Goal: Obtain resource: Download file/media

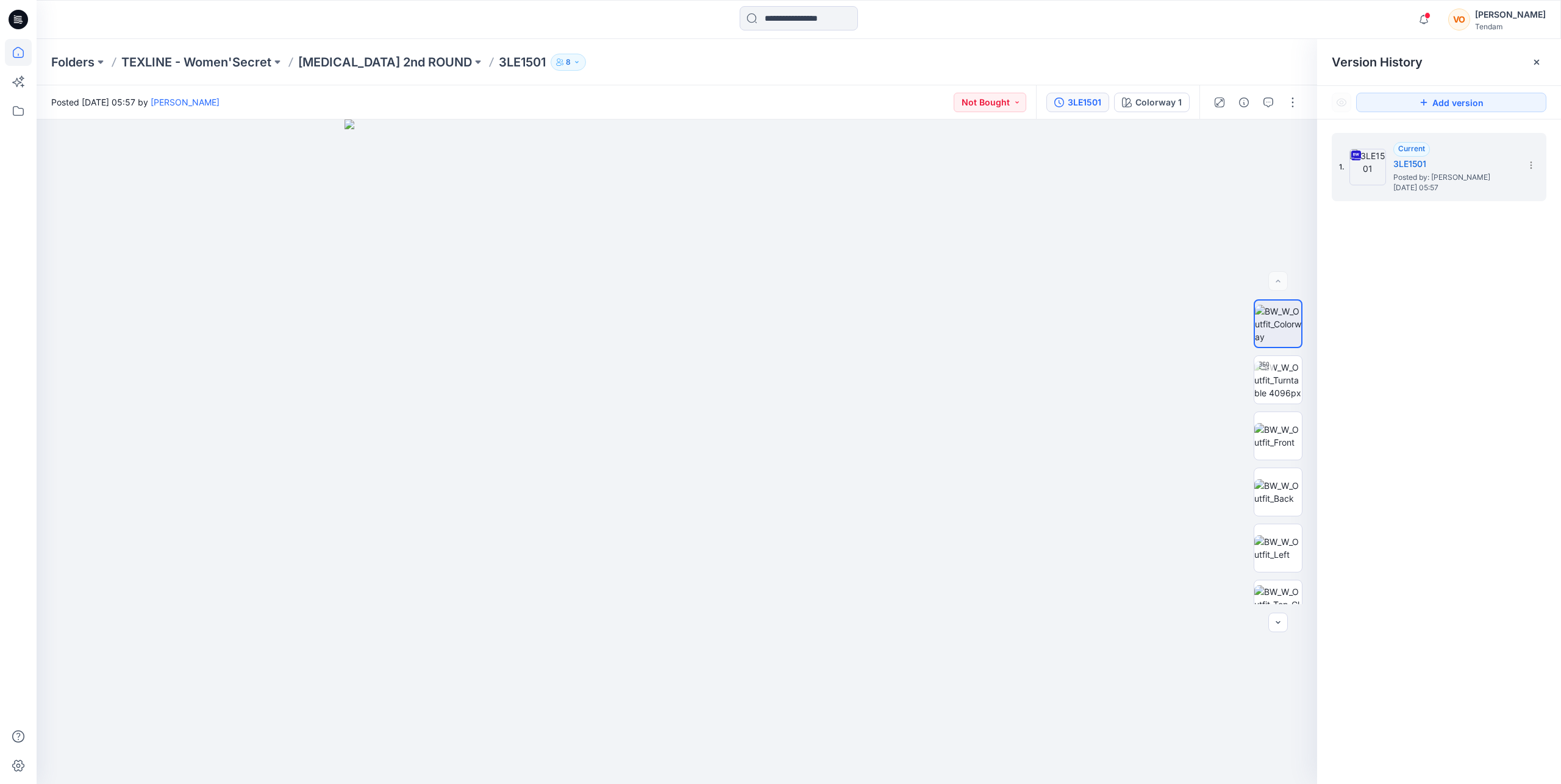
click at [17, 48] on icon at bounding box center [18, 52] width 11 height 11
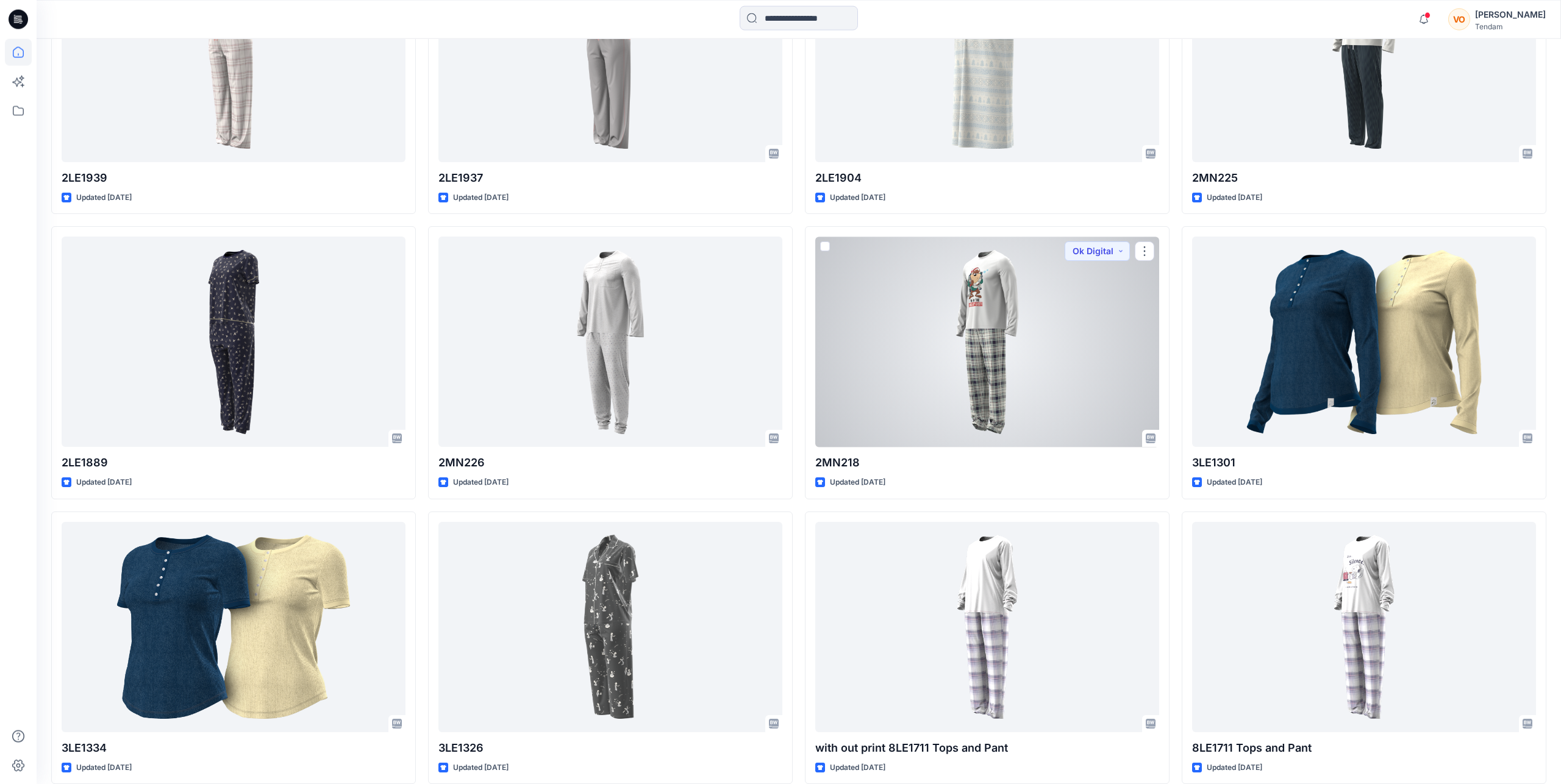
scroll to position [3249, 0]
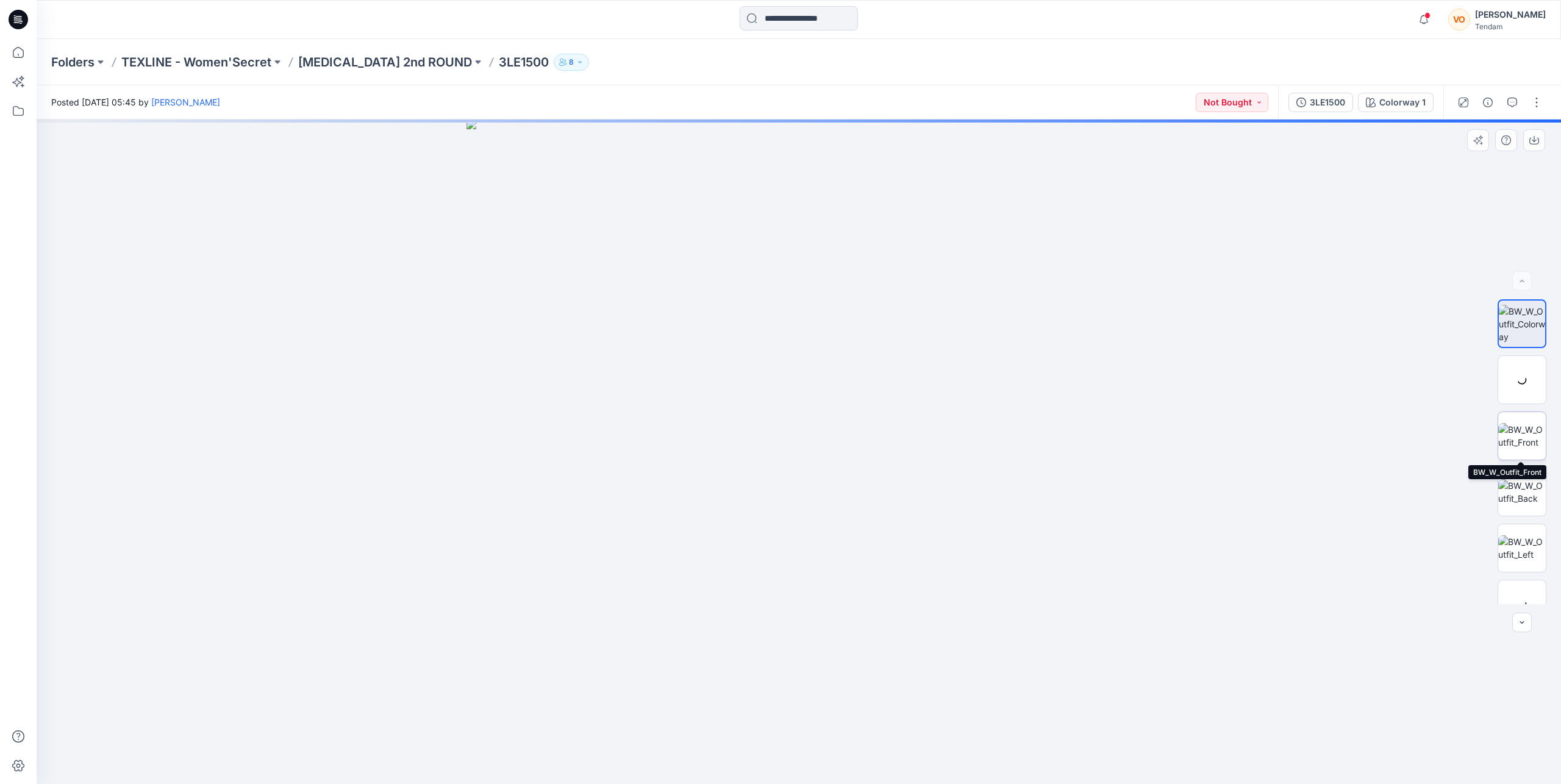
click at [1530, 435] on img at bounding box center [1522, 436] width 48 height 26
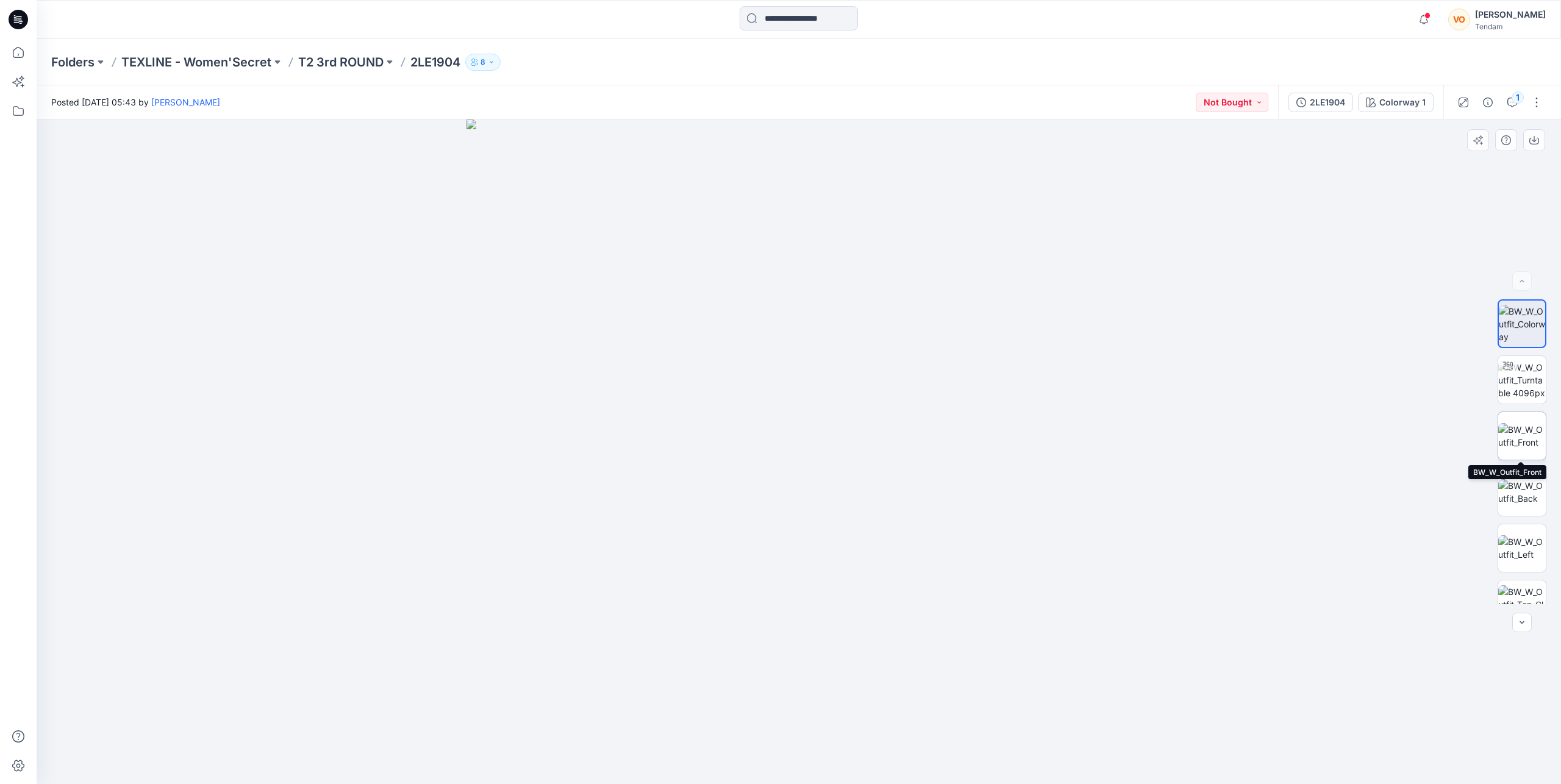
click at [1530, 446] on img at bounding box center [1522, 436] width 48 height 26
click at [1515, 108] on button "1" at bounding box center [1512, 102] width 19 height 19
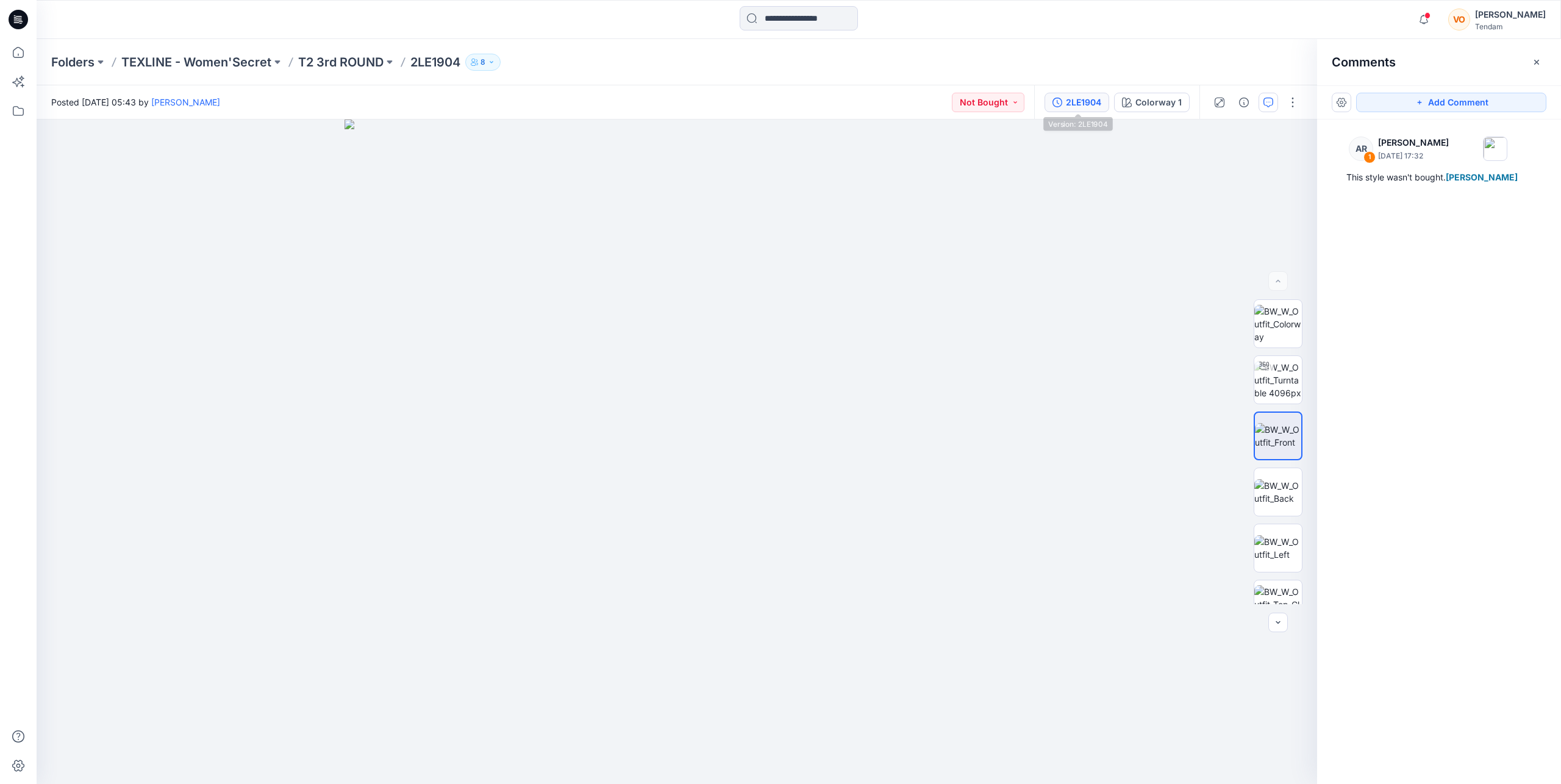
click at [1087, 107] on div "2LE1904" at bounding box center [1083, 102] width 35 height 14
click at [1536, 163] on section at bounding box center [1531, 164] width 19 height 19
click at [1483, 188] on span "Download Source BW File" at bounding box center [1470, 189] width 102 height 15
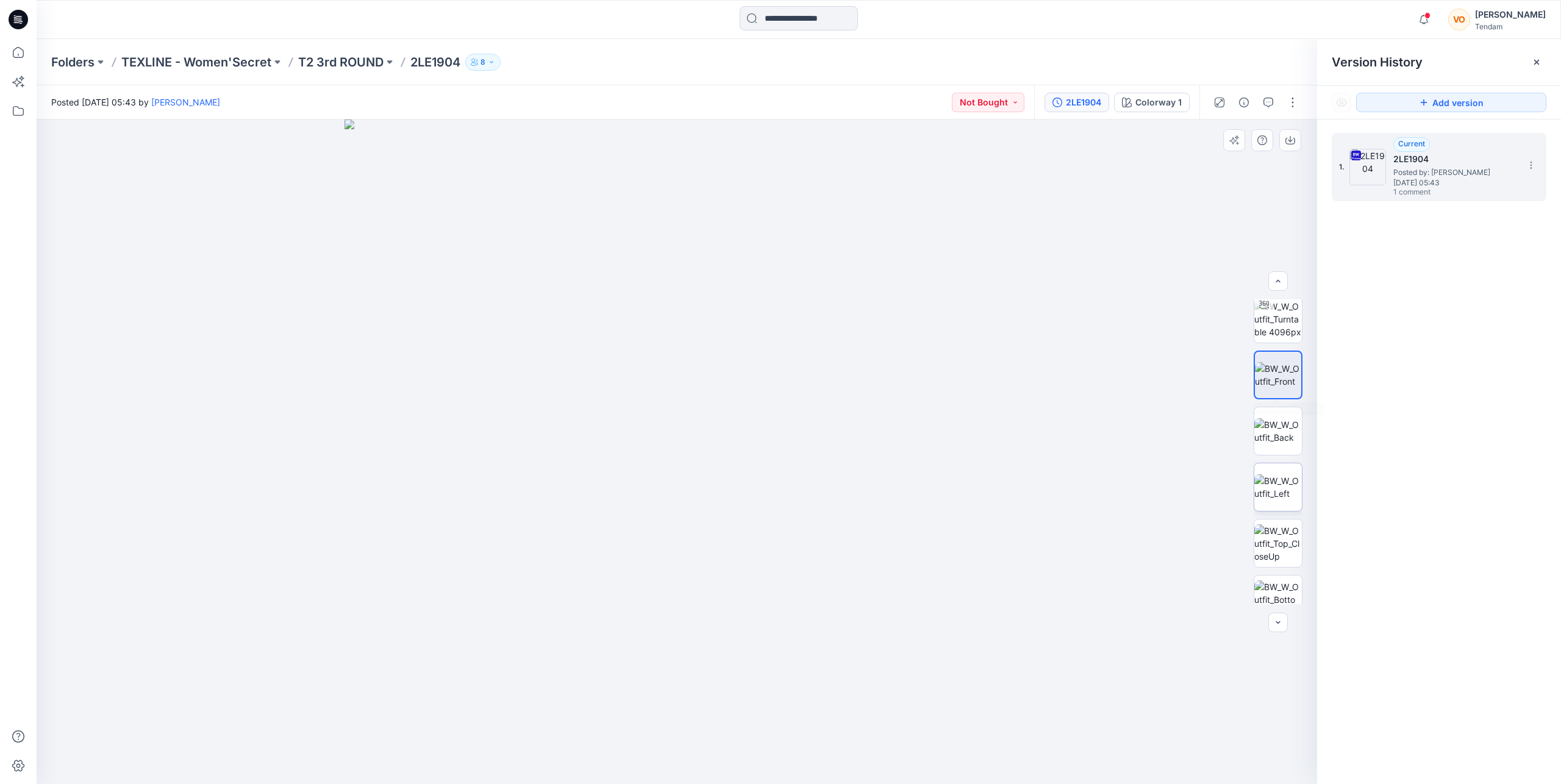
scroll to position [124, 0]
drag, startPoint x: 722, startPoint y: 260, endPoint x: 720, endPoint y: 605, distance: 345.0
click at [720, 605] on img at bounding box center [674, 273] width 2011 height 1022
